Goal: Transaction & Acquisition: Subscribe to service/newsletter

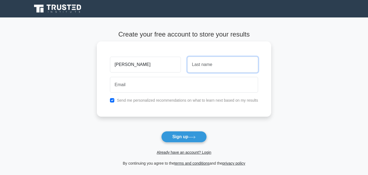
click at [202, 66] on input "text" at bounding box center [223, 65] width 71 height 16
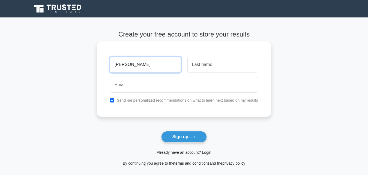
click at [158, 61] on input "samuel" at bounding box center [145, 65] width 71 height 16
type input "s"
type input "kingsley"
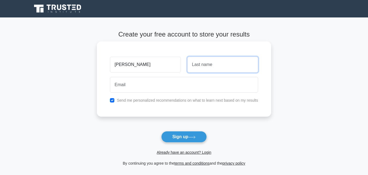
click at [197, 66] on input "text" at bounding box center [223, 65] width 71 height 16
type input "samuel"
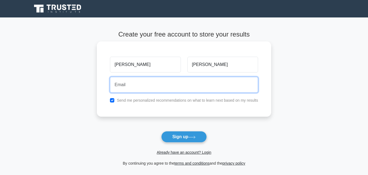
click at [161, 84] on input "email" at bounding box center [184, 85] width 148 height 16
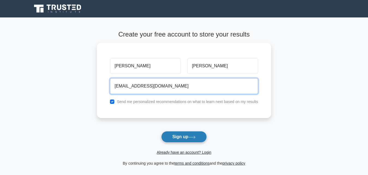
type input "samuelkingsleydior@gmail.com"
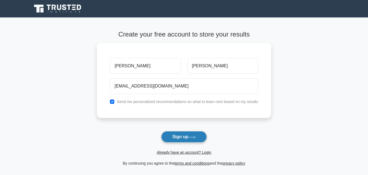
click at [175, 137] on button "Sign up" at bounding box center [184, 136] width 46 height 11
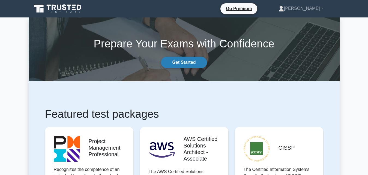
click at [184, 64] on link "Get Started" at bounding box center [184, 62] width 46 height 11
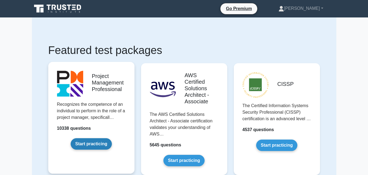
click at [79, 146] on link "Start practicing" at bounding box center [91, 143] width 41 height 11
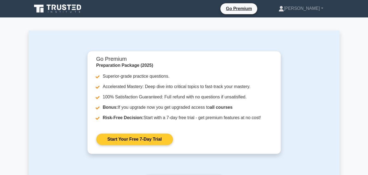
click at [149, 139] on link "Start Your Free 7-Day Trial" at bounding box center [134, 139] width 77 height 11
